Goal: Information Seeking & Learning: Learn about a topic

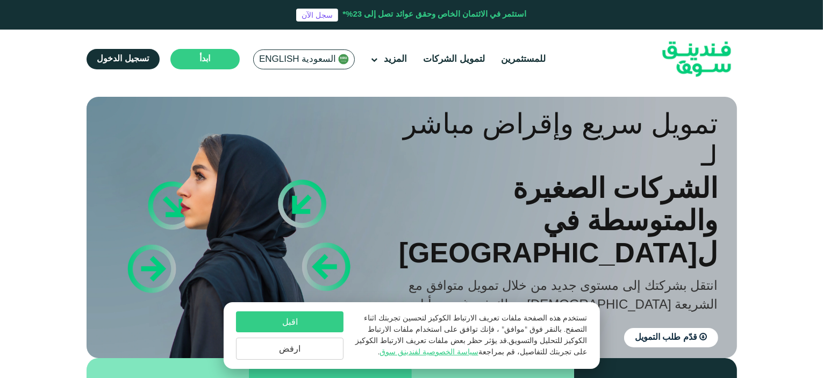
click at [303, 58] on span "السعودية English" at bounding box center [297, 59] width 77 height 12
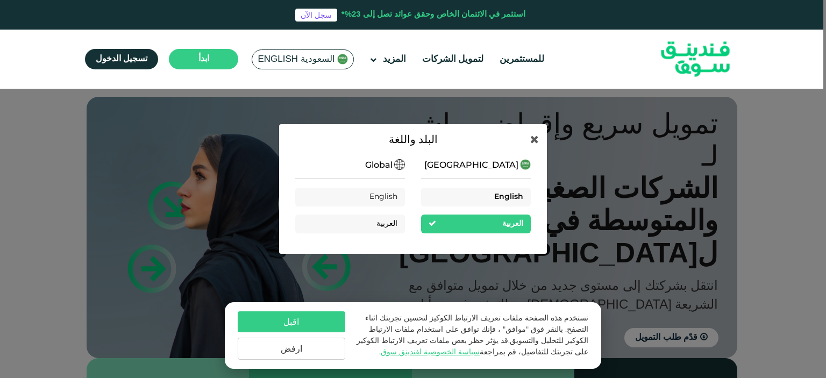
click at [471, 193] on div "English" at bounding box center [476, 197] width 110 height 19
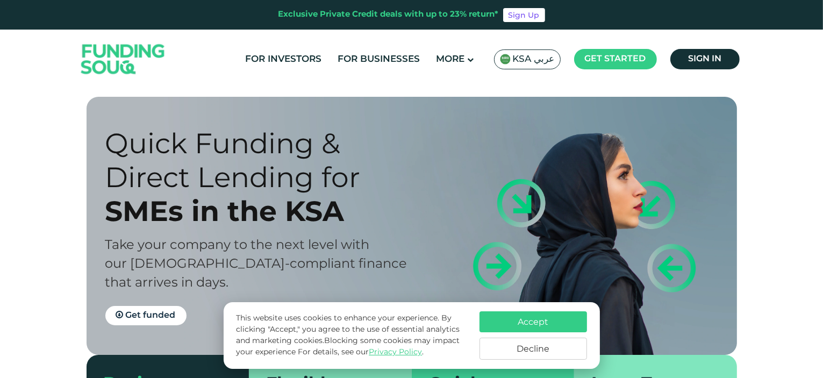
click at [570, 320] on button "Accept" at bounding box center [532, 321] width 107 height 21
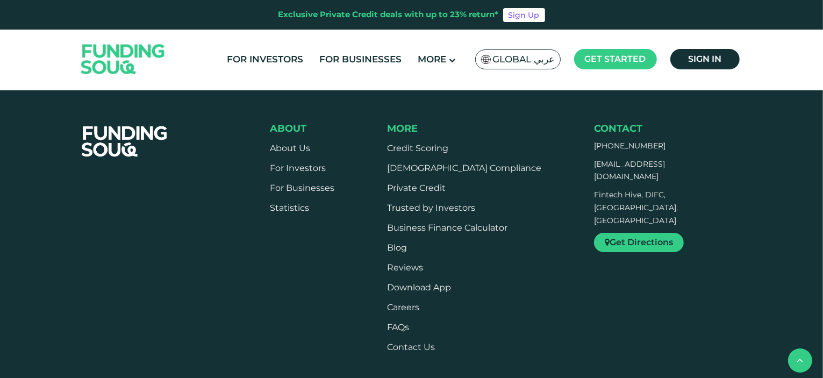
type tc-range-slider "4"
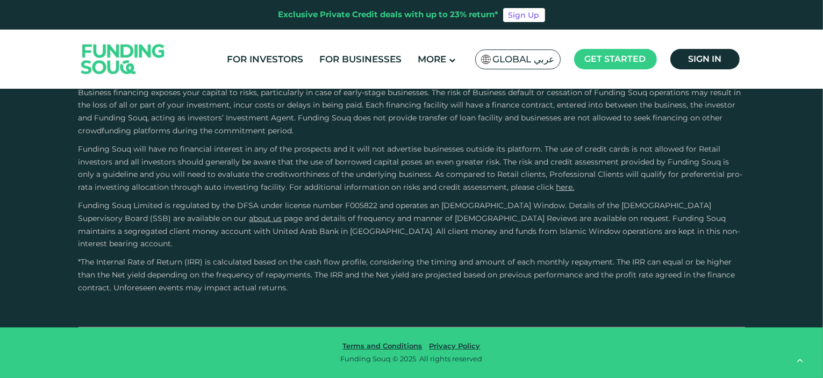
scroll to position [3117, 0]
type tc-range-slider "4"
